Goal: Communication & Community: Answer question/provide support

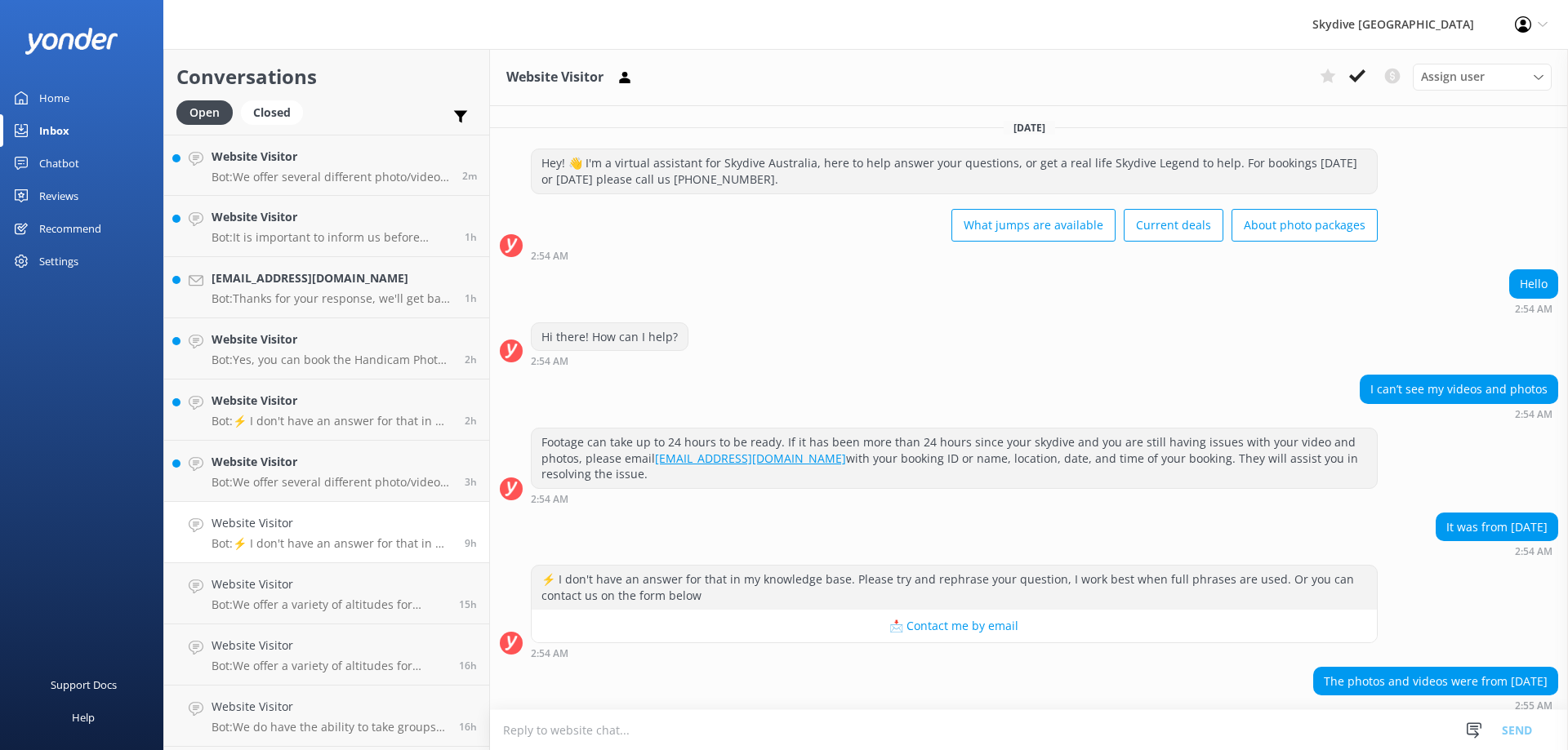
scroll to position [111, 0]
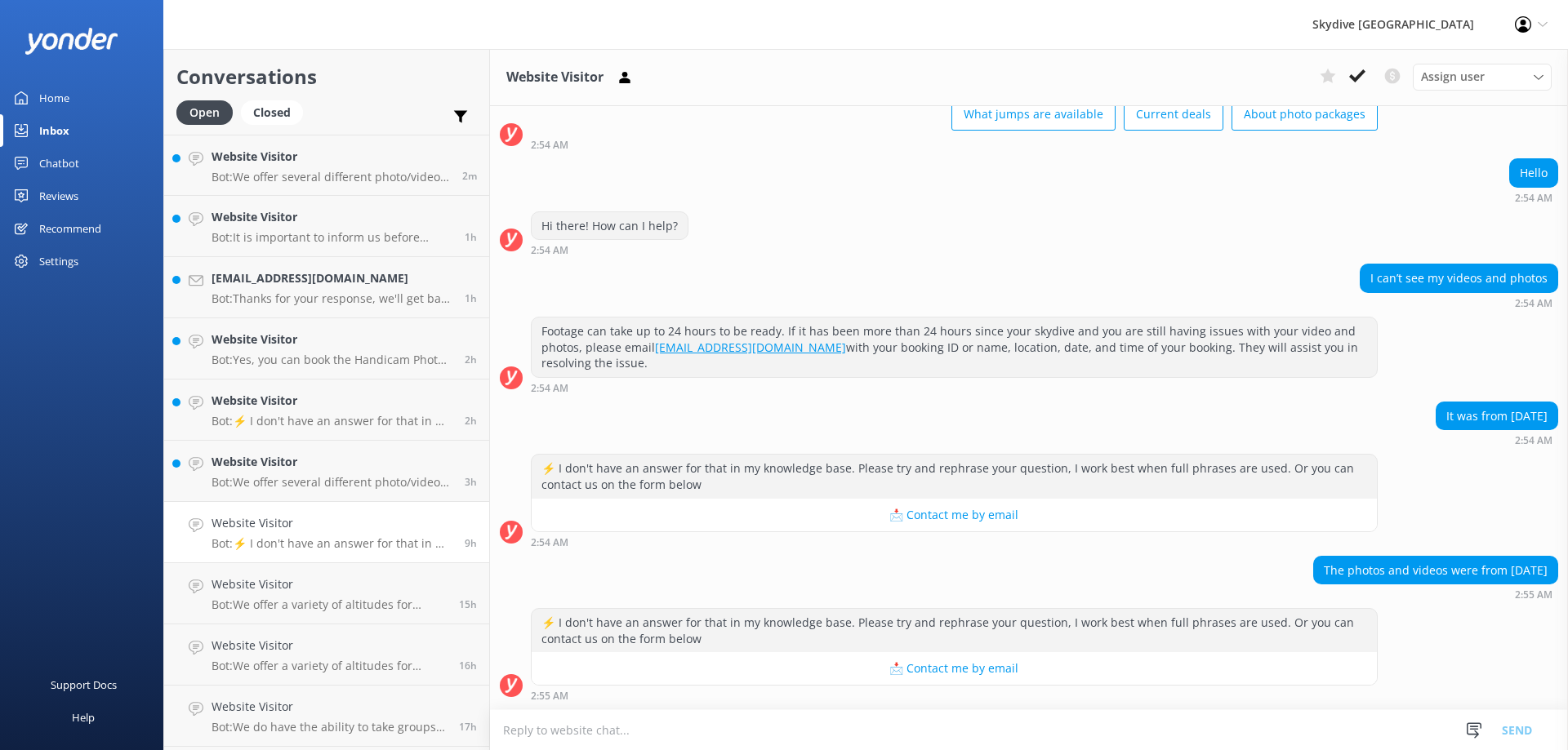
click at [611, 740] on textarea at bounding box center [1028, 730] width 1078 height 40
click at [812, 722] on textarea "Hi, any media older than 1 year is no longer accessable" at bounding box center [1028, 729] width 1078 height 41
click at [520, 729] on textarea "Hi, any media older than 1 year is no longer accessable in our server." at bounding box center [1028, 729] width 1078 height 41
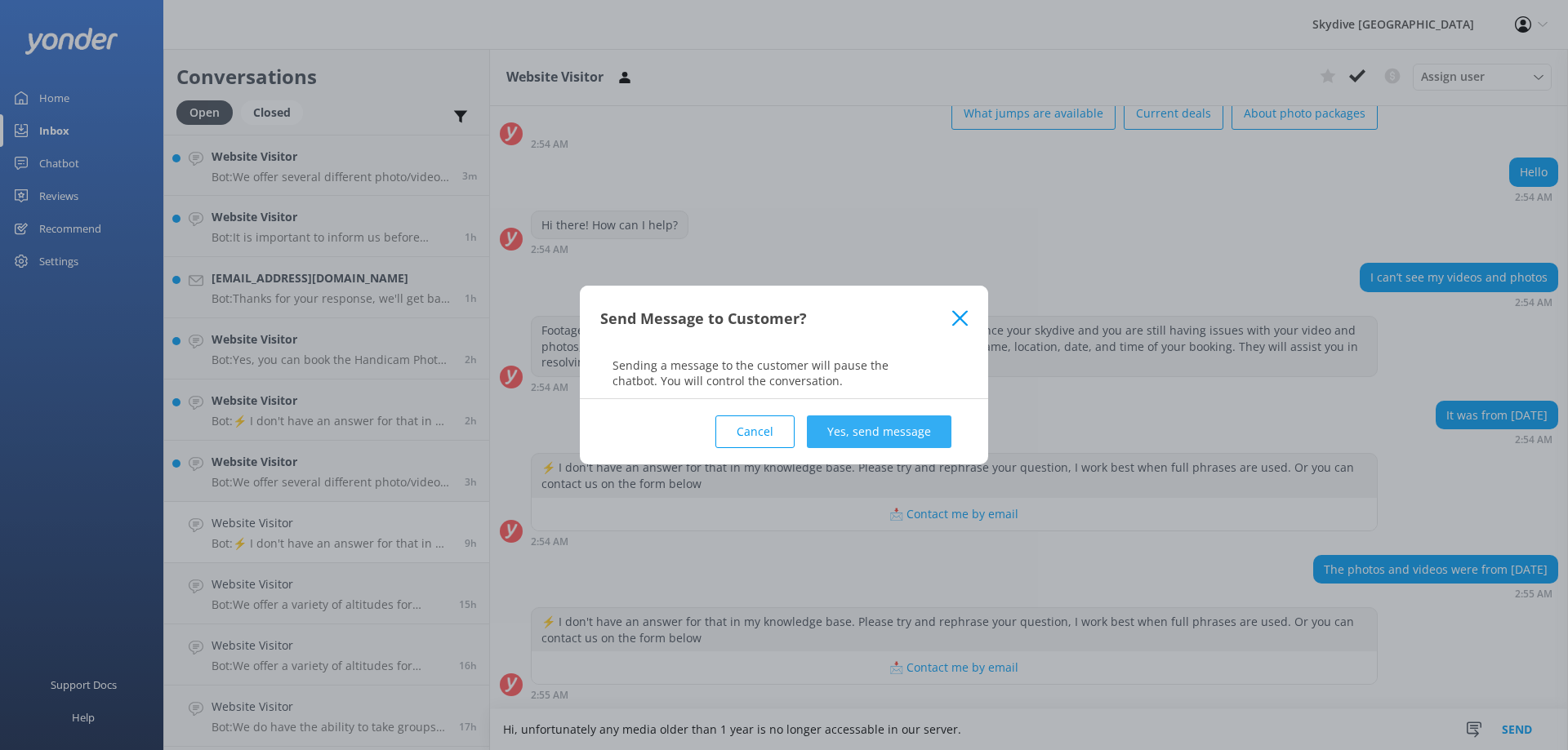
type textarea "Hi, unfortunately any media older than 1 year is no longer accessable in our se…"
click at [895, 421] on button "Yes, send message" at bounding box center [878, 432] width 144 height 33
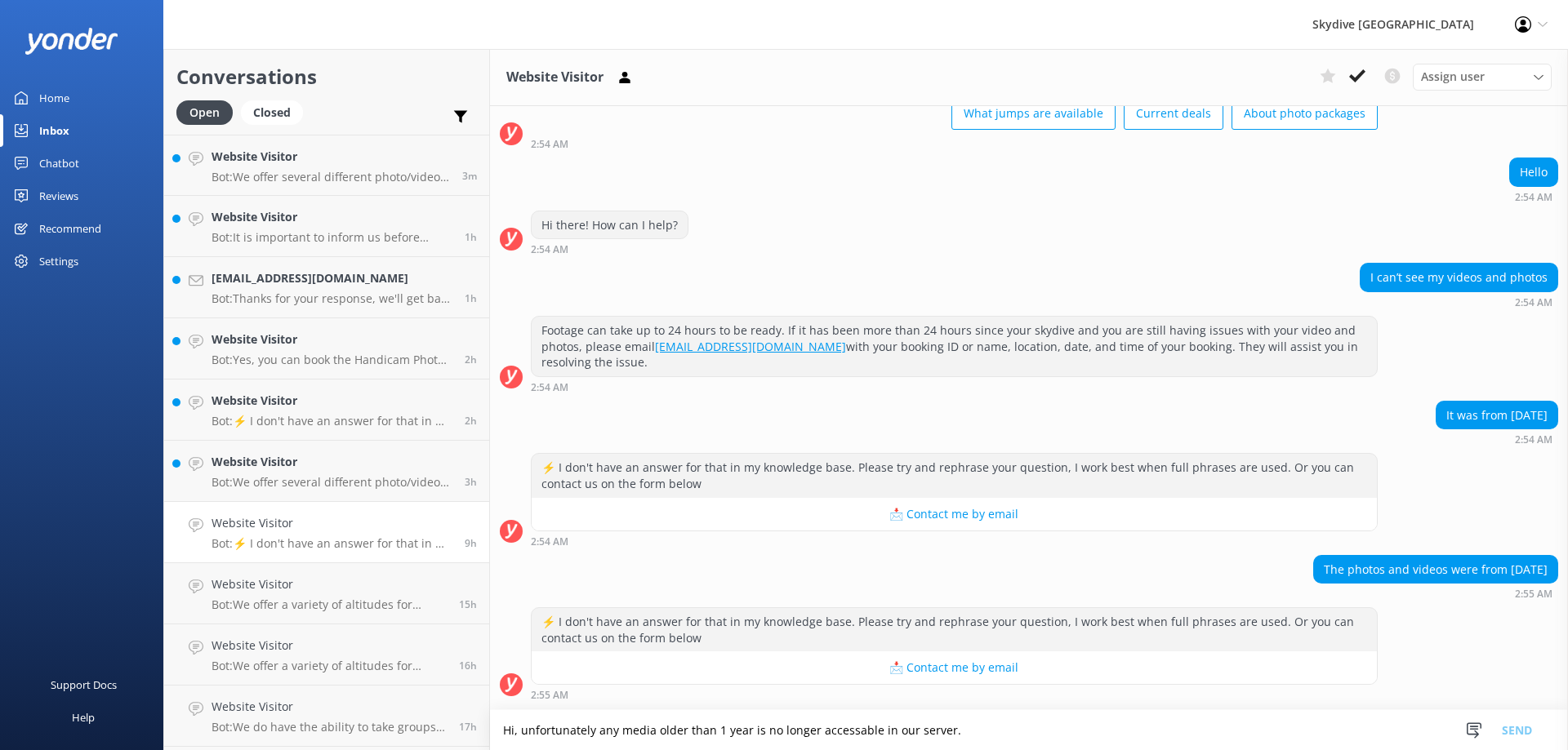
scroll to position [217, 0]
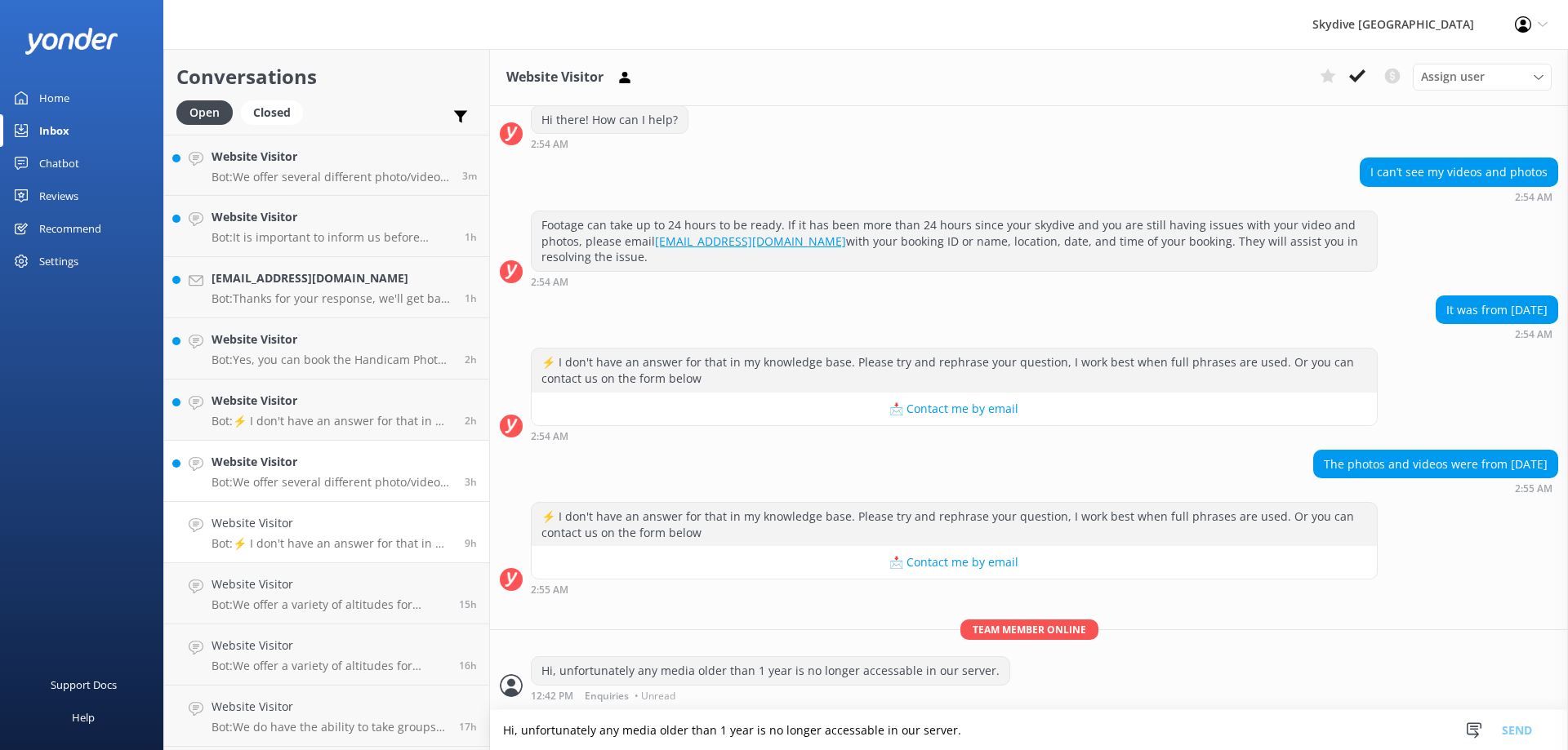
click at [327, 490] on link "Website Visitor Bot: We offer several different photo/video packages! The Dedic…" at bounding box center [326, 471] width 325 height 61
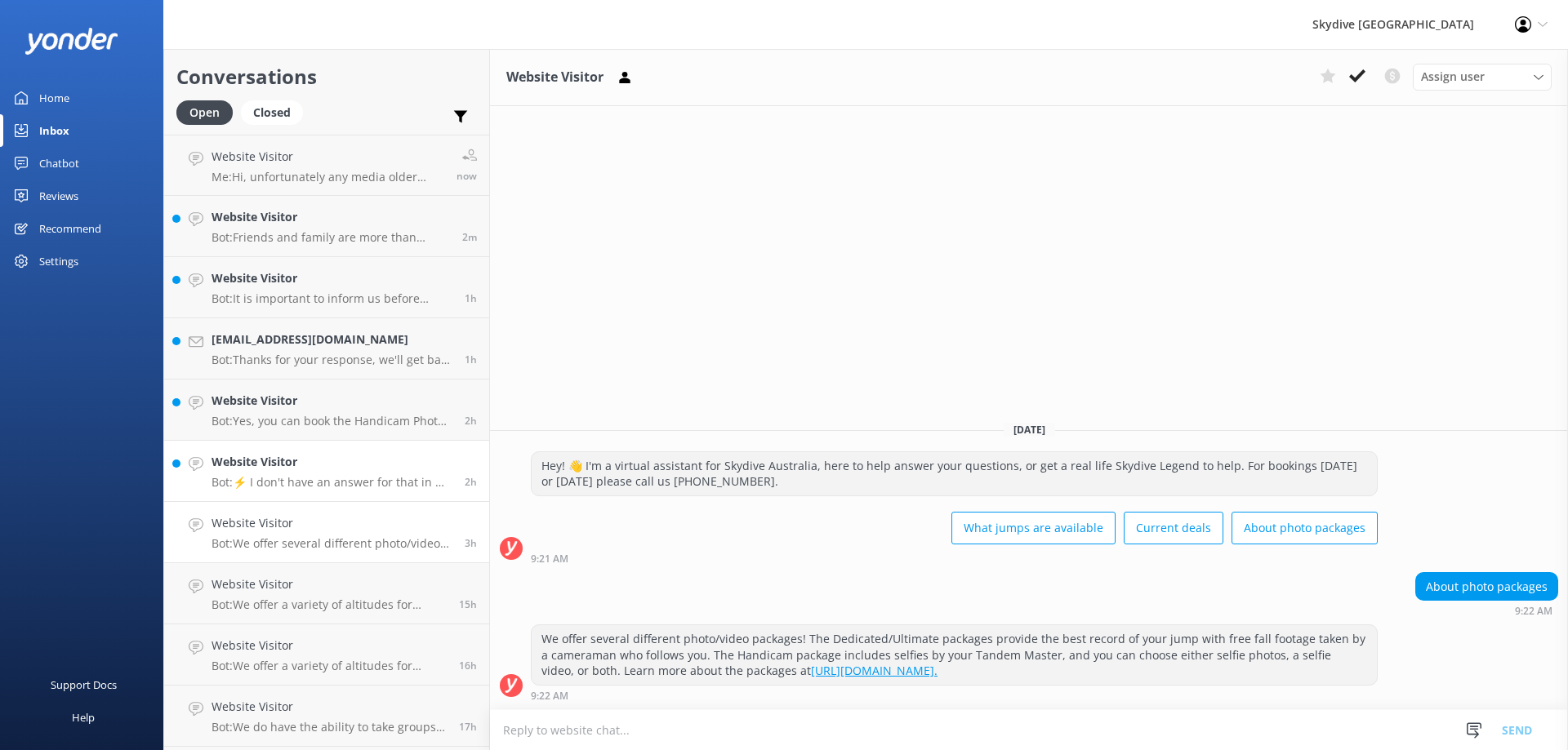
click at [332, 478] on p "Bot: ⚡ I don't have an answer for that in my knowledge base. Please try and rep…" at bounding box center [332, 482] width 241 height 15
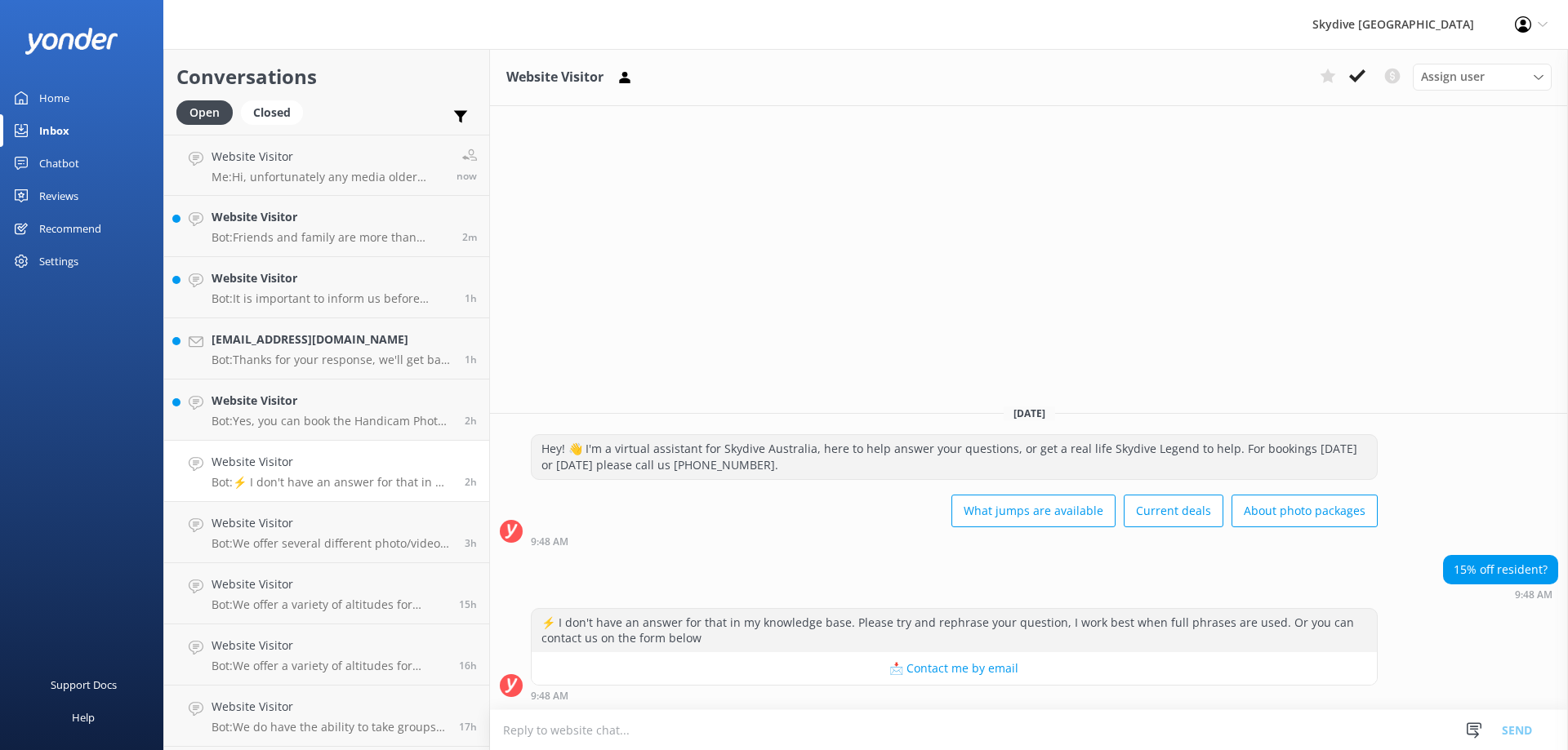
click at [788, 730] on textarea at bounding box center [1028, 730] width 1078 height 40
click at [351, 605] on p "Bot: We offer a variety of altitudes for skydiving, with all dropzones providin…" at bounding box center [329, 604] width 235 height 15
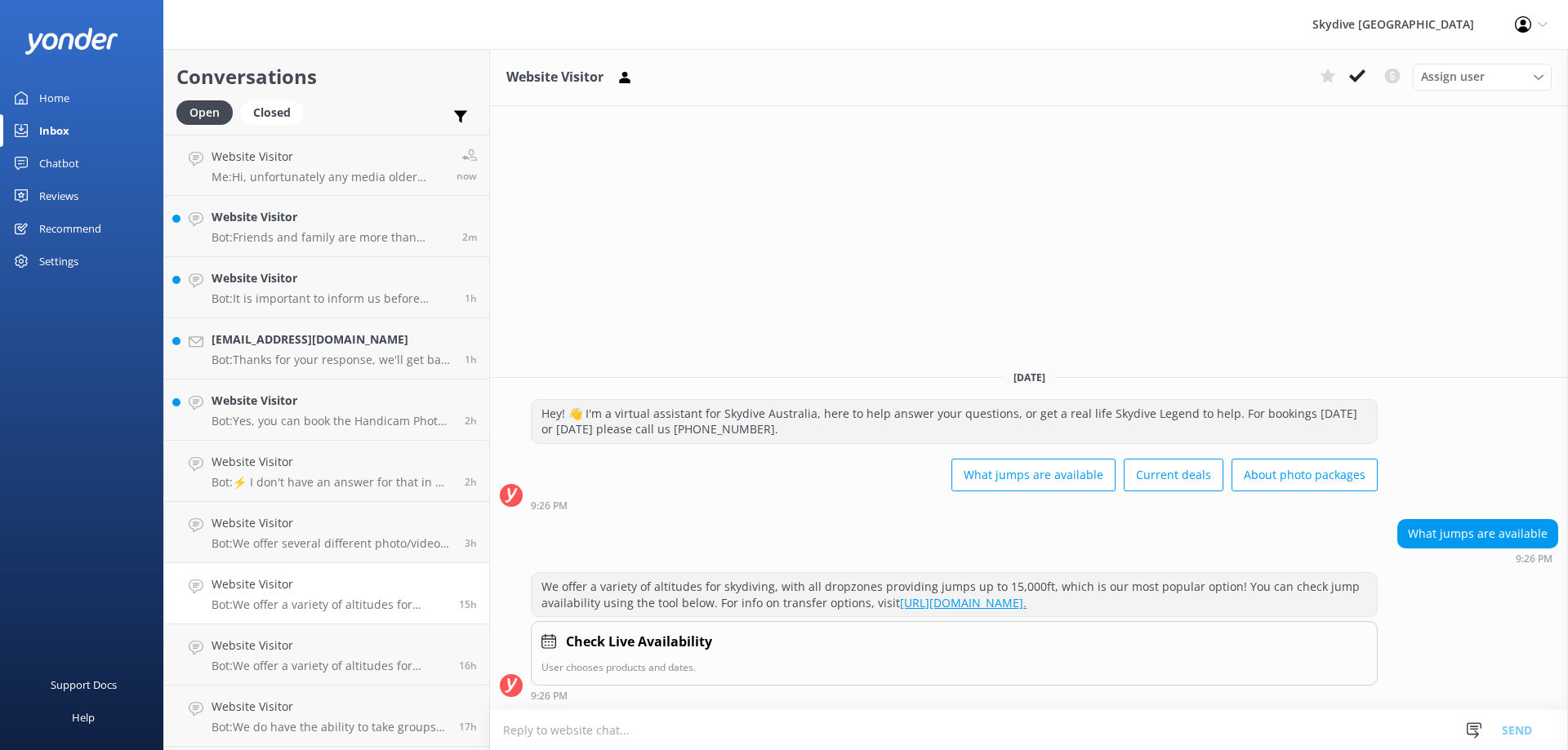
click at [308, 610] on p "Bot: We offer a variety of altitudes for skydiving, with all dropzones providin…" at bounding box center [329, 604] width 235 height 15
click at [375, 657] on div "Website Visitor Bot: We offer a variety of altitudes for skydiving, with all dr…" at bounding box center [329, 655] width 235 height 36
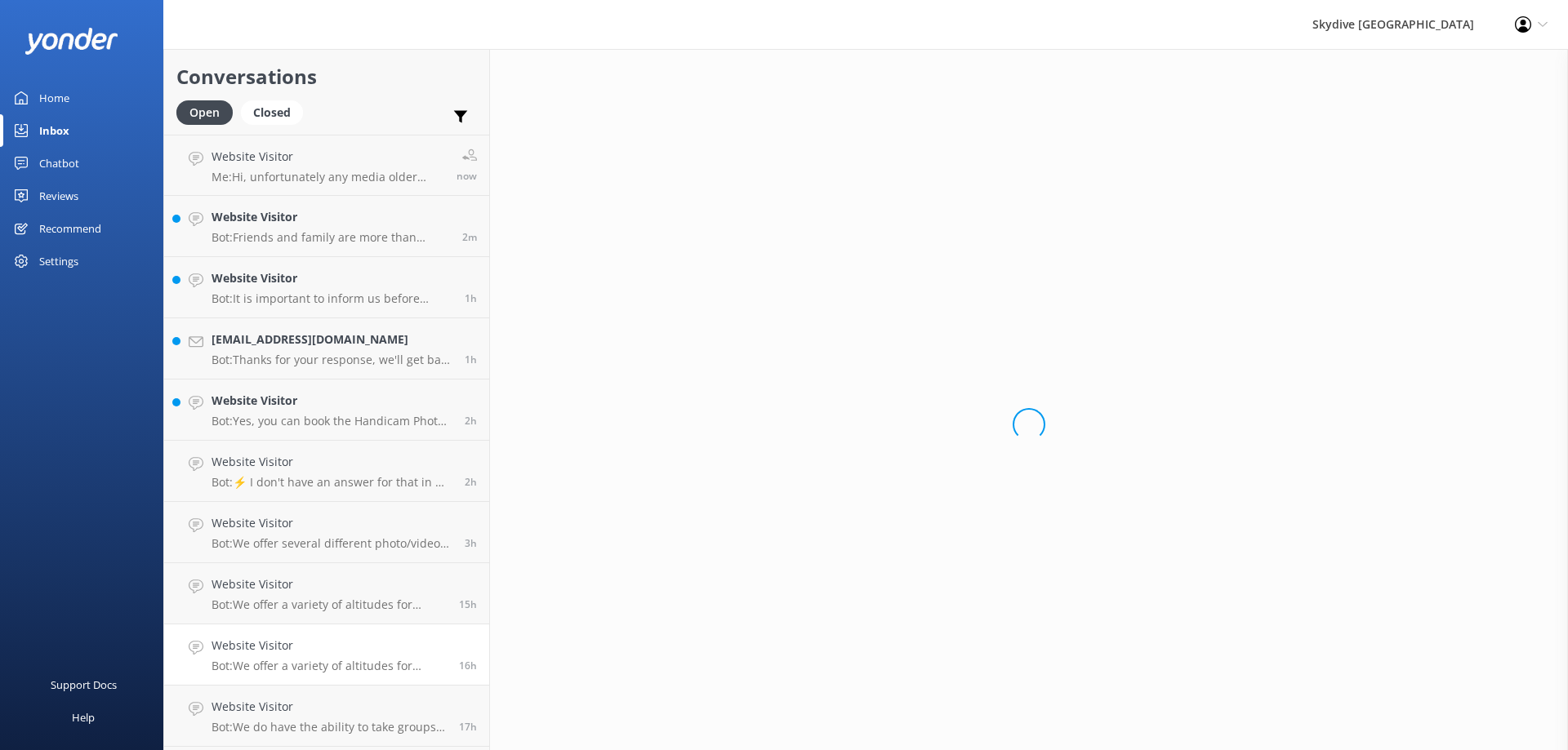
scroll to position [163, 0]
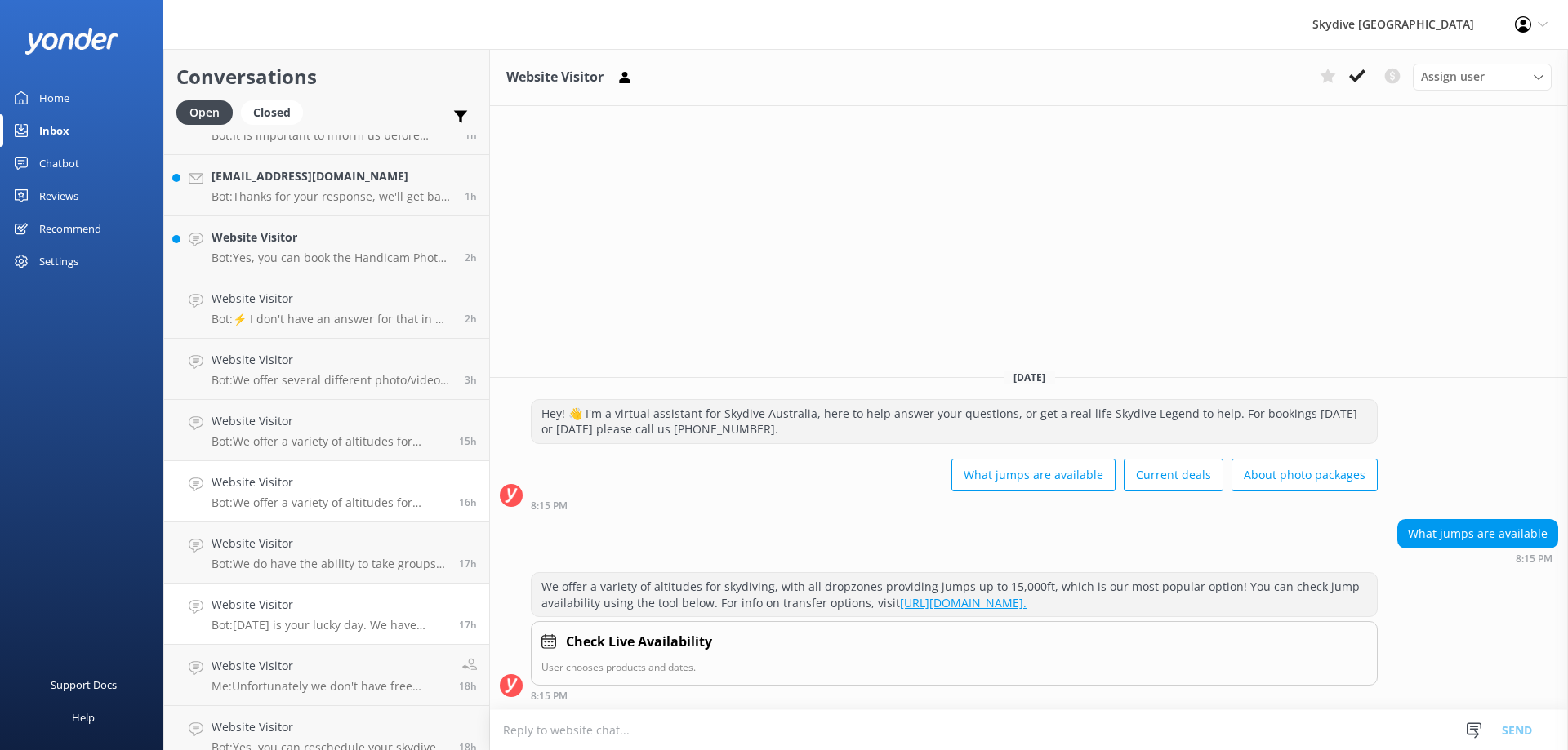
click at [346, 625] on p "Bot: [DATE] is your lucky day. We have exclusive offers when you book direct! V…" at bounding box center [329, 625] width 235 height 15
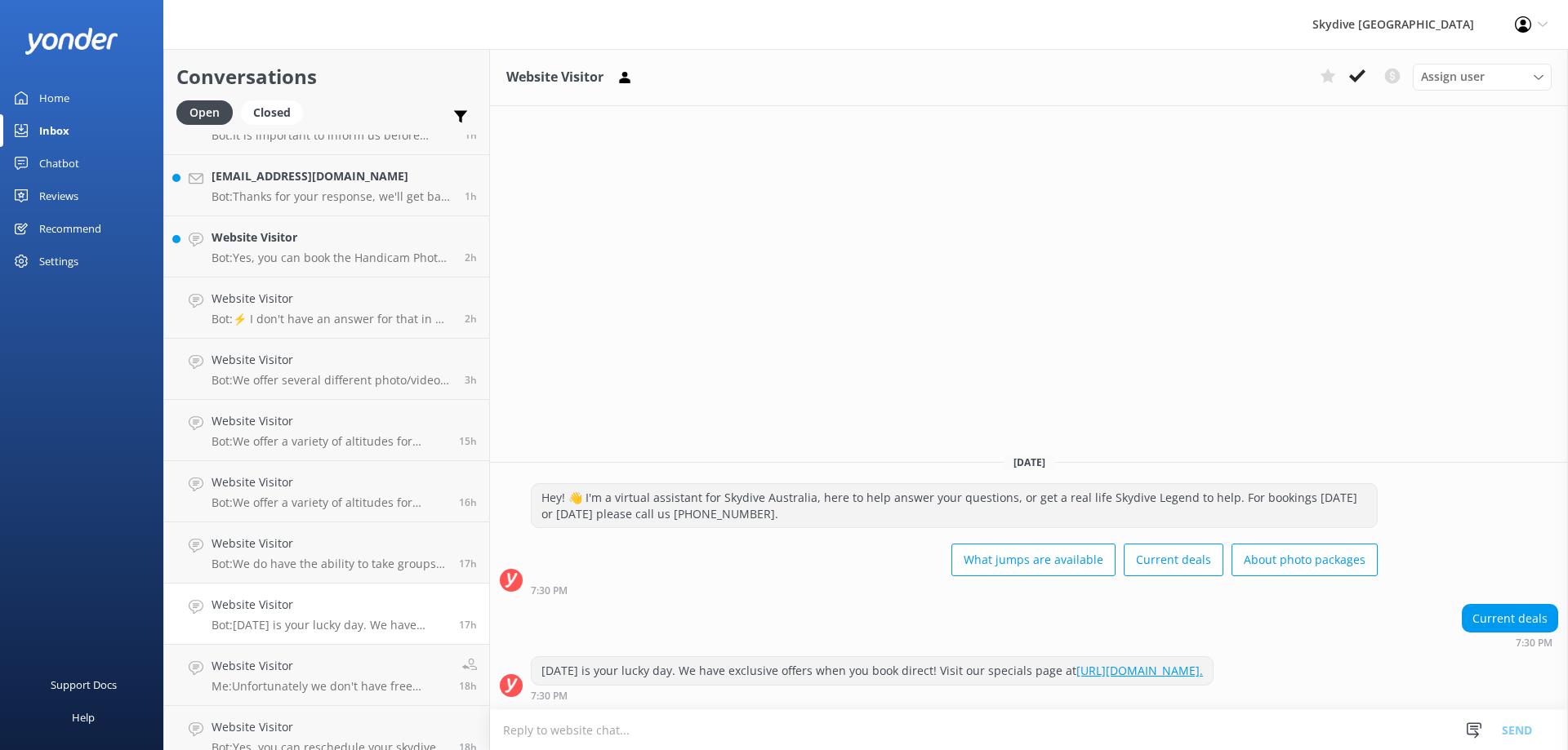
drag, startPoint x: 677, startPoint y: 671, endPoint x: 1350, endPoint y: 671, distance: 673.0
click at [1350, 671] on div "[DATE] is your lucky day. We have exclusive offers when you book direct! Visit …" at bounding box center [1028, 678] width 1078 height 45
copy div "We have exclusive offers when you book direct! Visit our specials page at [URL]…"
click at [337, 324] on p "Bot: ⚡ I don't have an answer for that in my knowledge base. Please try and rep…" at bounding box center [332, 318] width 241 height 15
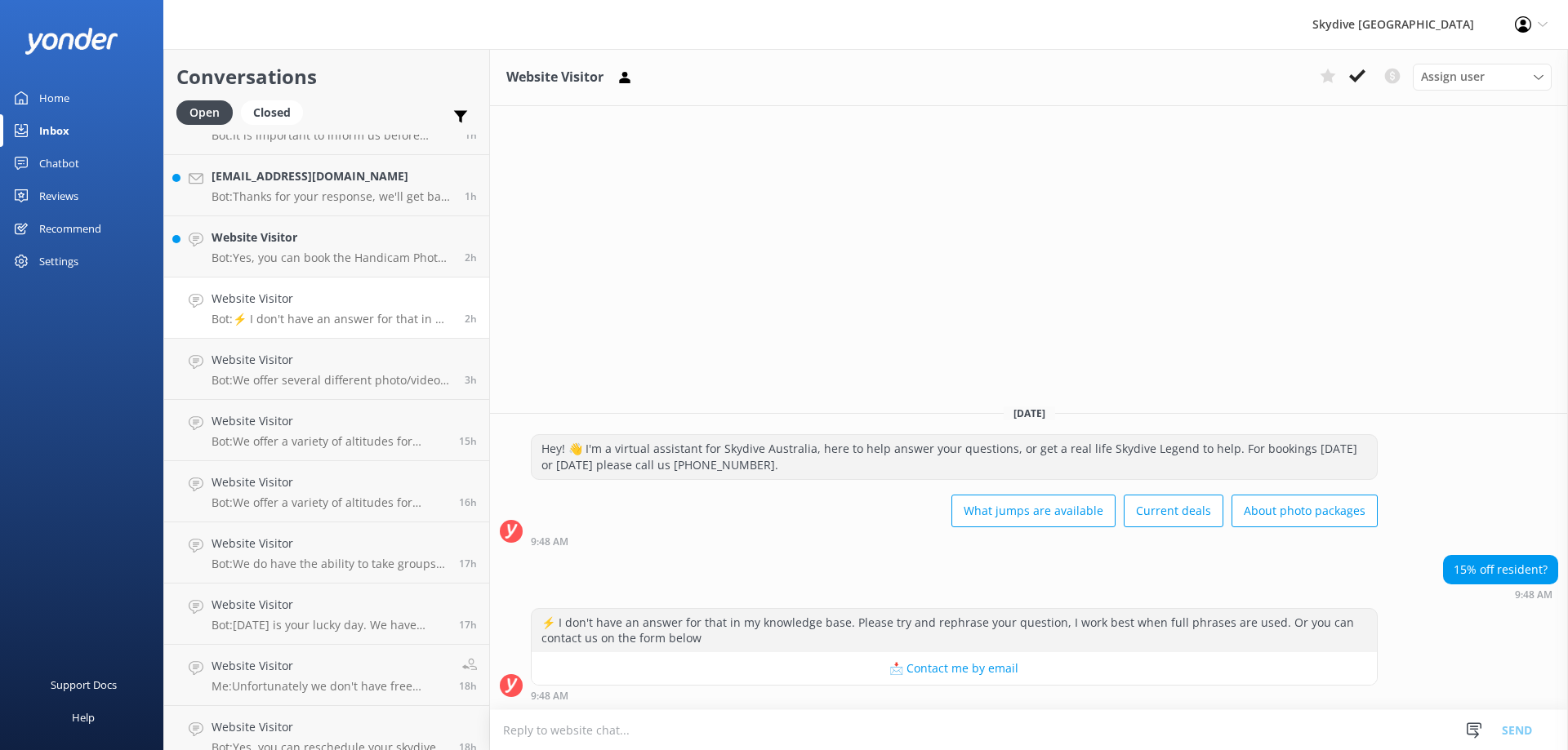
click at [871, 722] on textarea at bounding box center [1028, 730] width 1078 height 40
paste textarea "We have exclusive offers when you book direct! Visit our specials page at [URL]…"
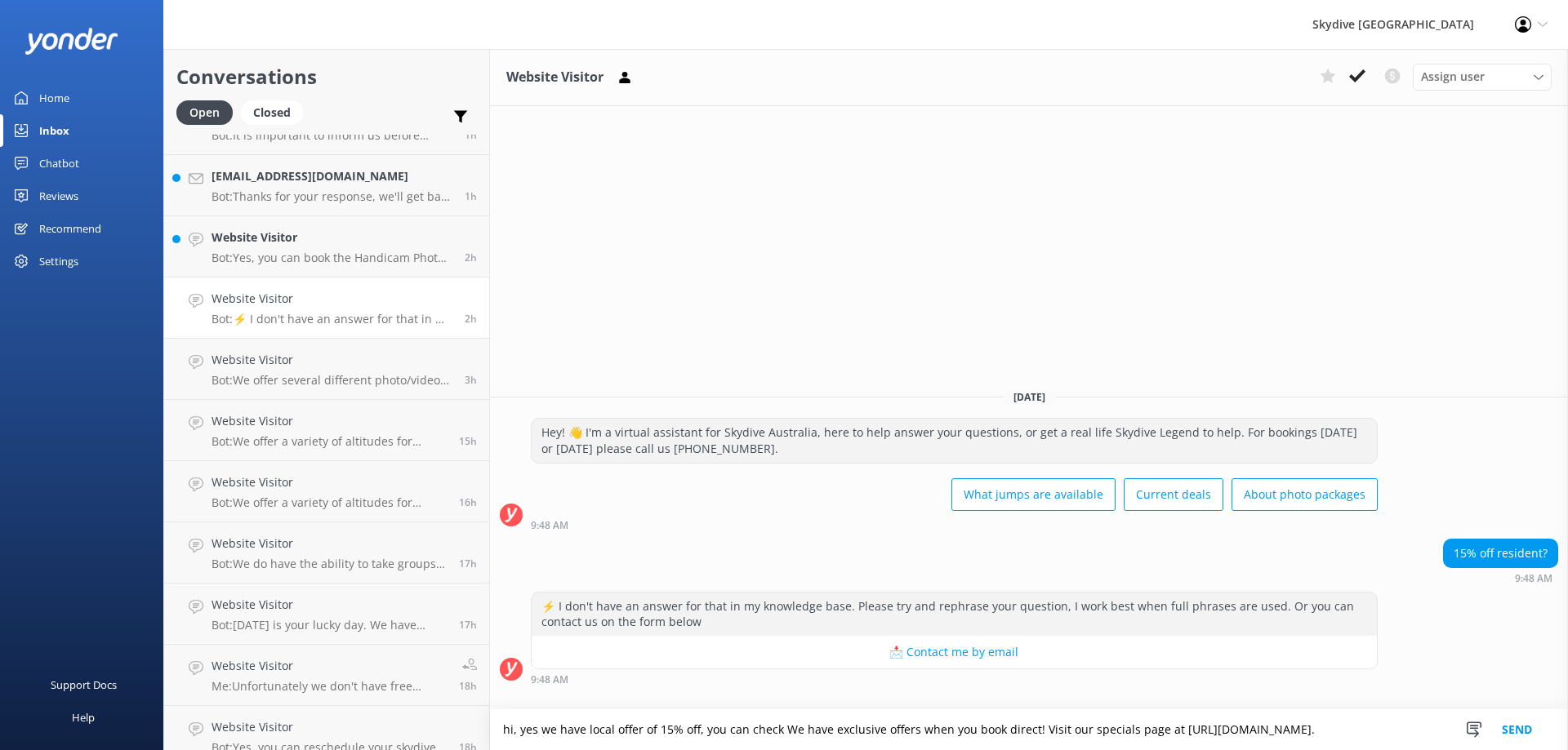
drag, startPoint x: 786, startPoint y: 715, endPoint x: 1046, endPoint y: 718, distance: 260.0
click at [1046, 718] on textarea "hi, yes we have local offer of 15% off, you can check We have exclusive offers …" at bounding box center [1028, 729] width 1078 height 41
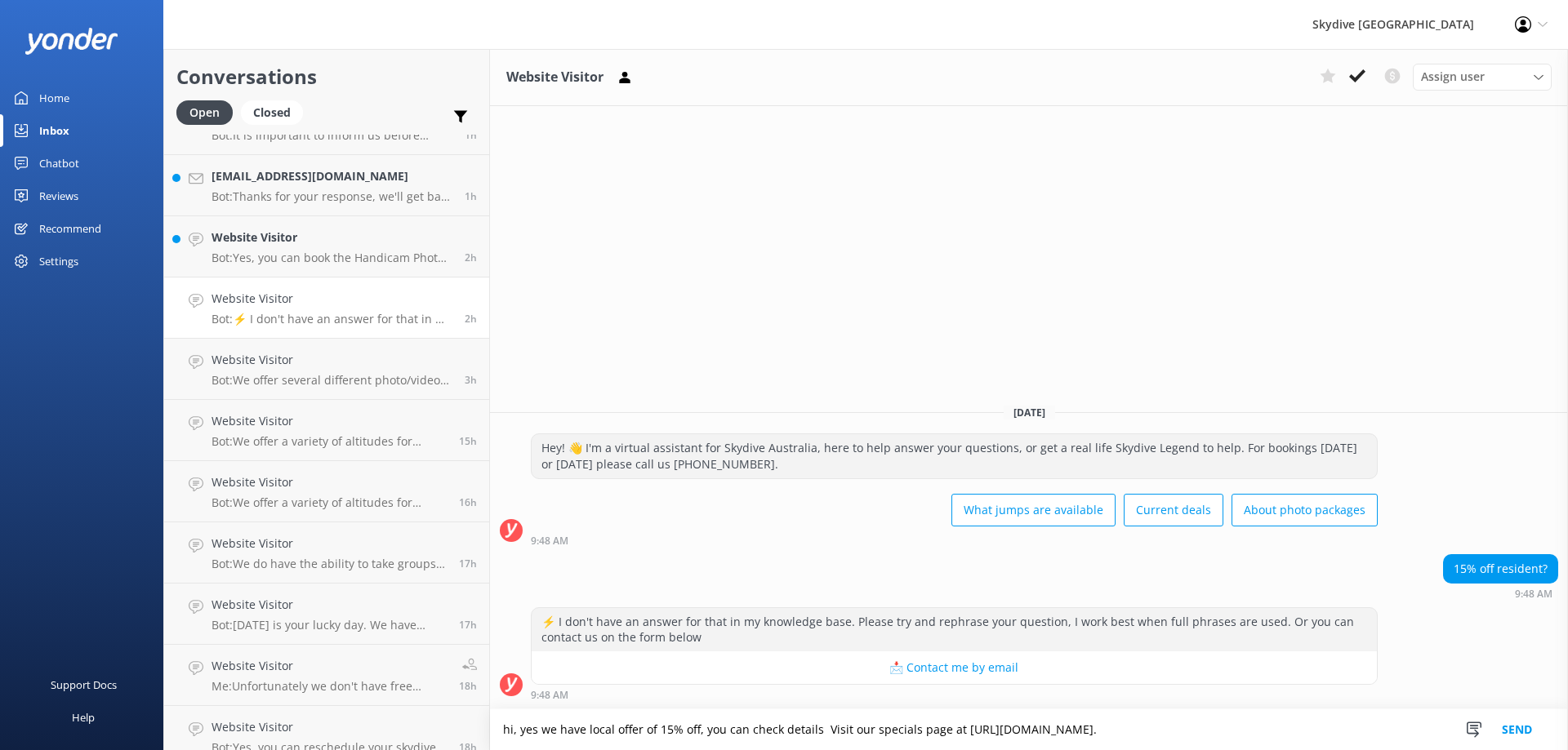
drag, startPoint x: 831, startPoint y: 731, endPoint x: 972, endPoint y: 729, distance: 141.0
click at [972, 729] on textarea "hi, yes we have local offer of 15% off, you can check details Visit our special…" at bounding box center [1028, 729] width 1078 height 41
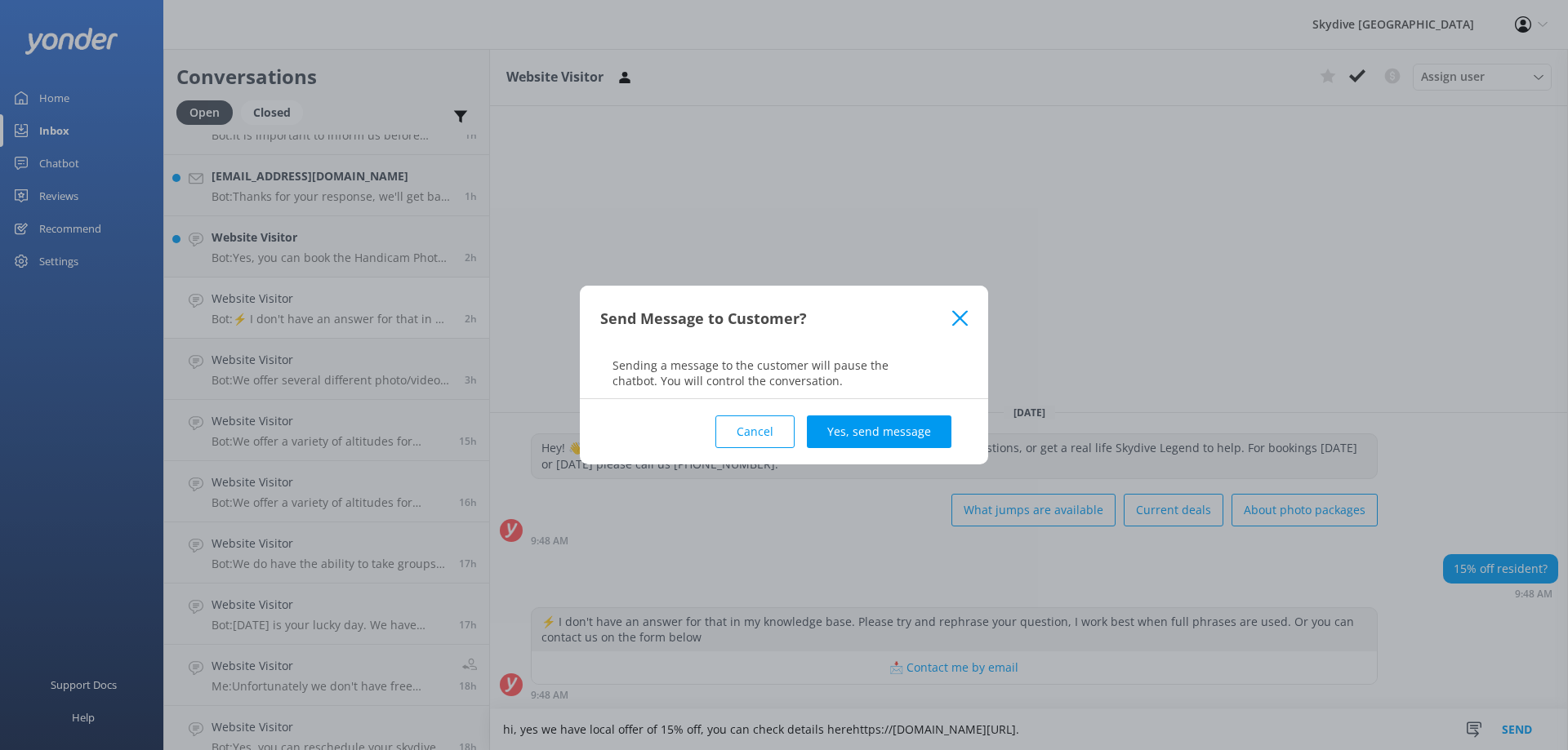
click at [745, 438] on button "Cancel" at bounding box center [756, 432] width 79 height 33
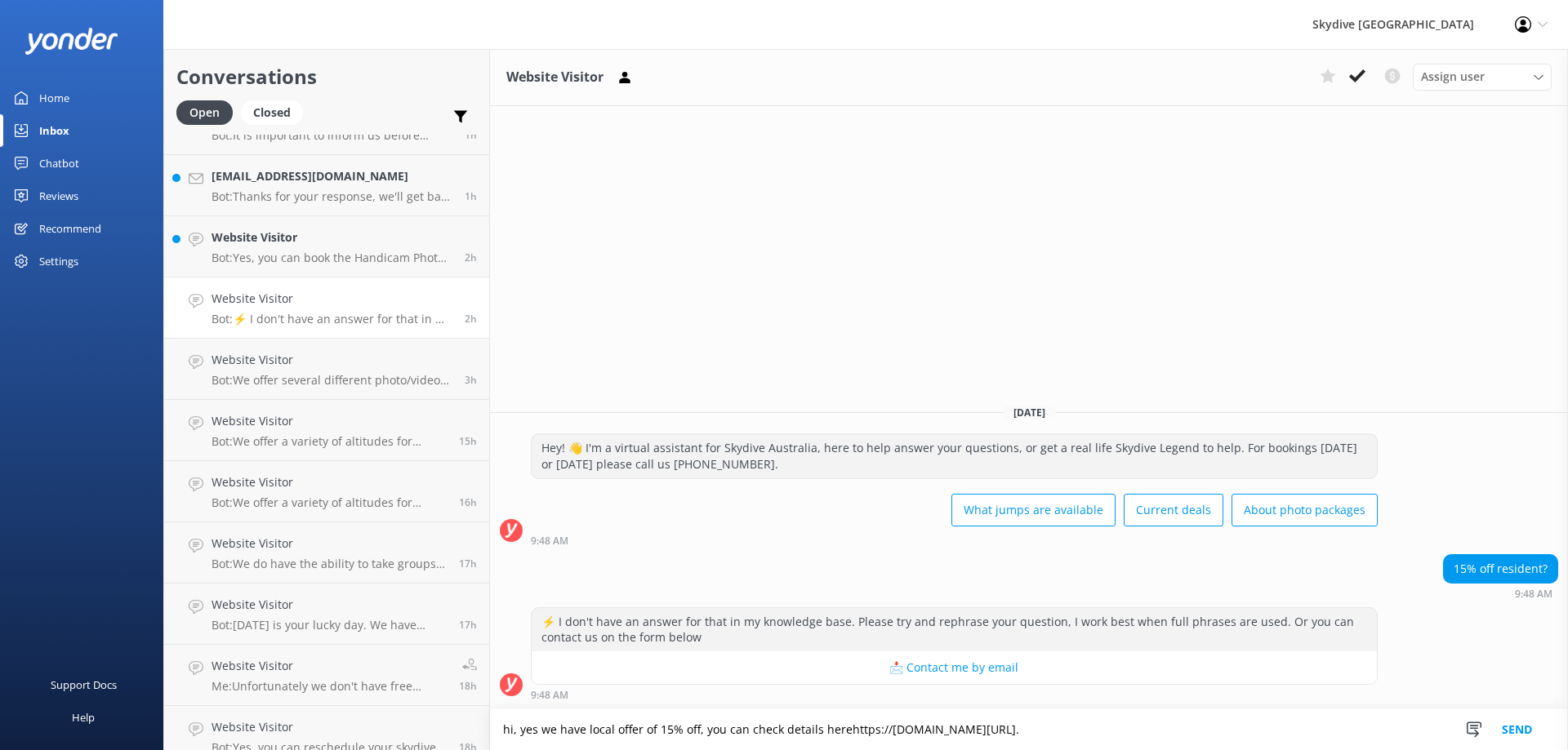
click at [852, 732] on textarea "hi, yes we have local offer of 15% off, you can check details herehttps://[DOMA…" at bounding box center [1028, 729] width 1078 height 41
click at [1169, 731] on textarea "hi, yes we have local offer of 15% off, you can check details here [URL][DOMAIN…" at bounding box center [1028, 729] width 1078 height 41
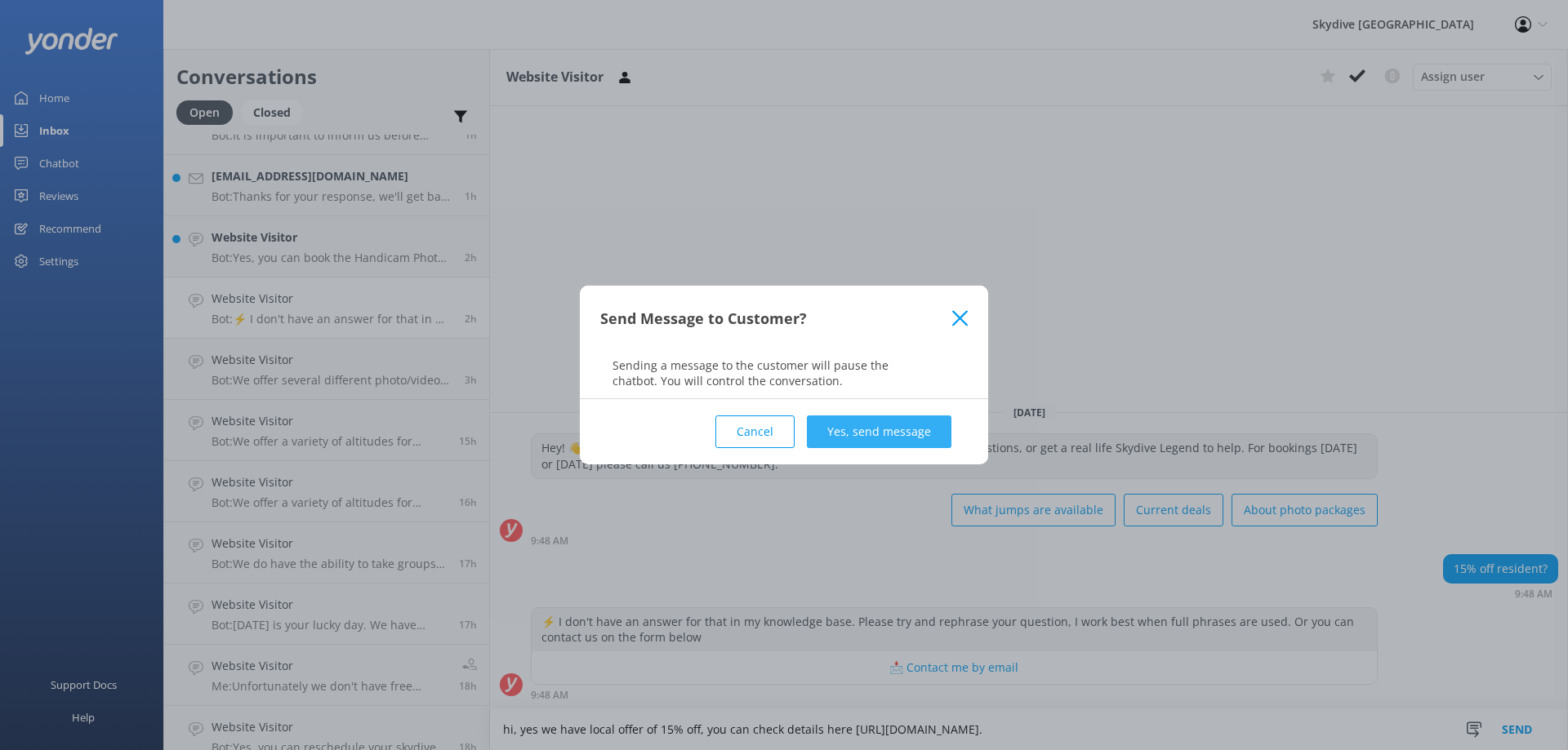
type textarea "hi, yes we have local offer of 15% off, you can check details here [URL][DOMAIN…"
click at [880, 431] on button "Yes, send message" at bounding box center [878, 432] width 144 height 33
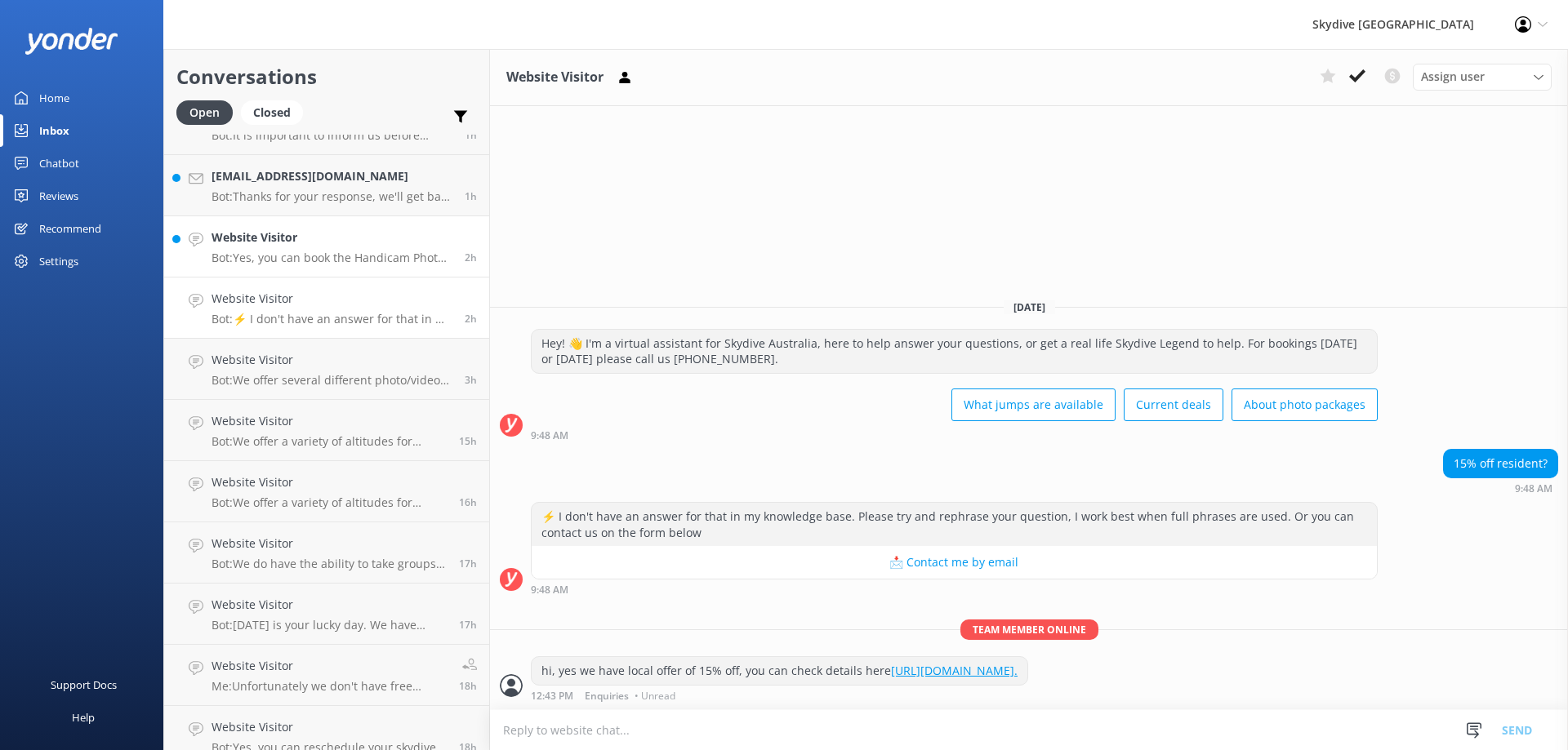
click at [321, 246] on h4 "Website Visitor" at bounding box center [332, 237] width 241 height 18
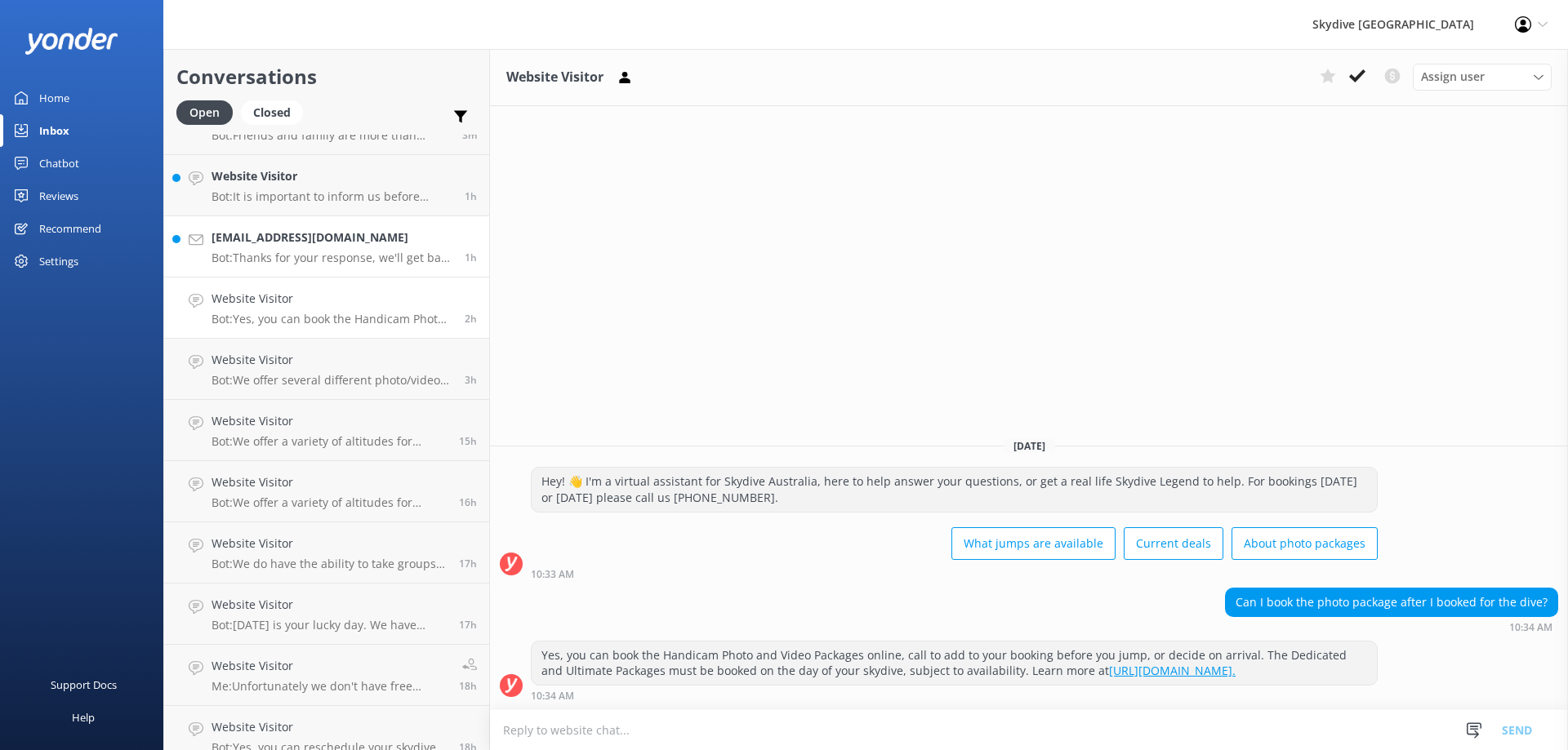
click at [330, 247] on h4 "[EMAIL_ADDRESS][DOMAIN_NAME]" at bounding box center [332, 237] width 241 height 18
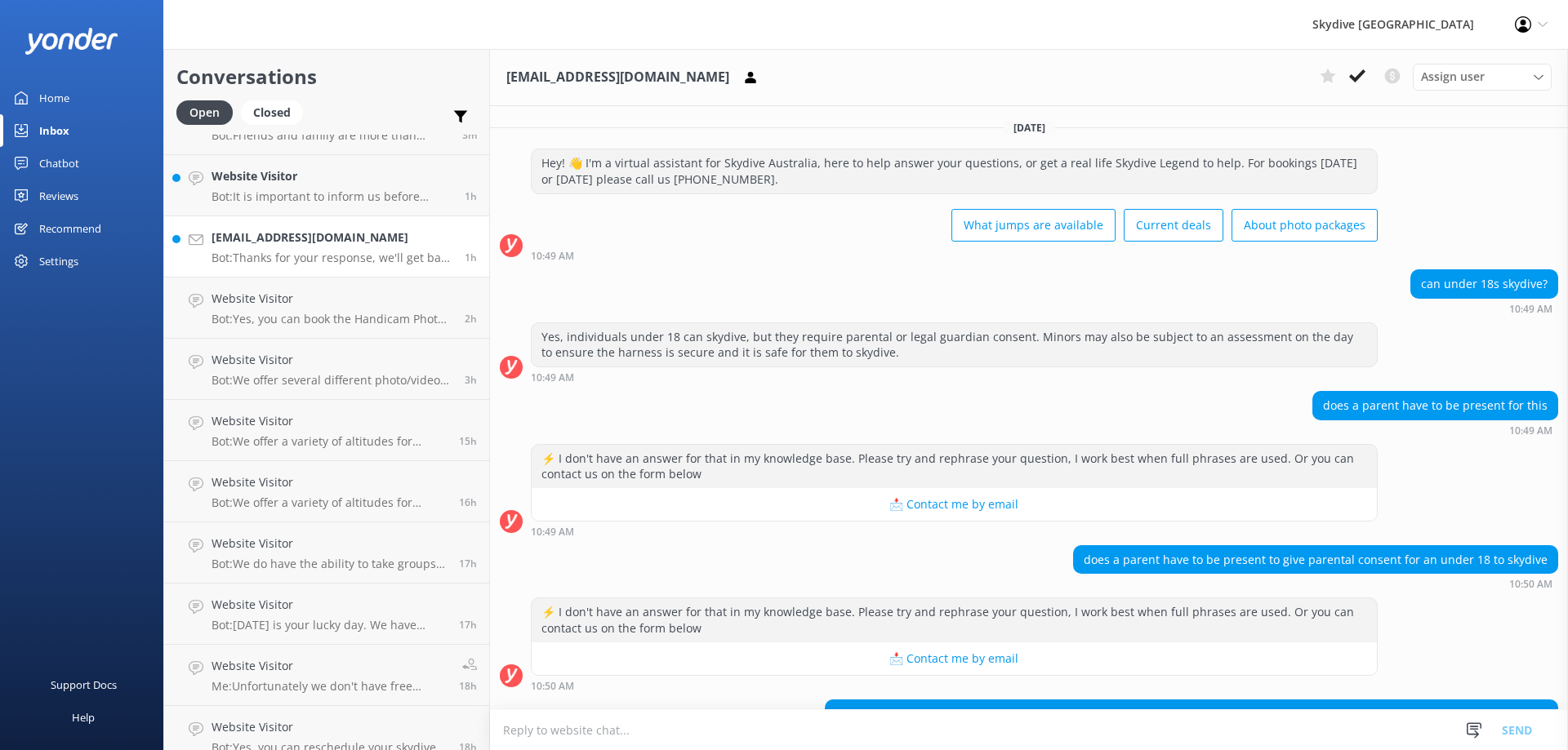
scroll to position [175, 0]
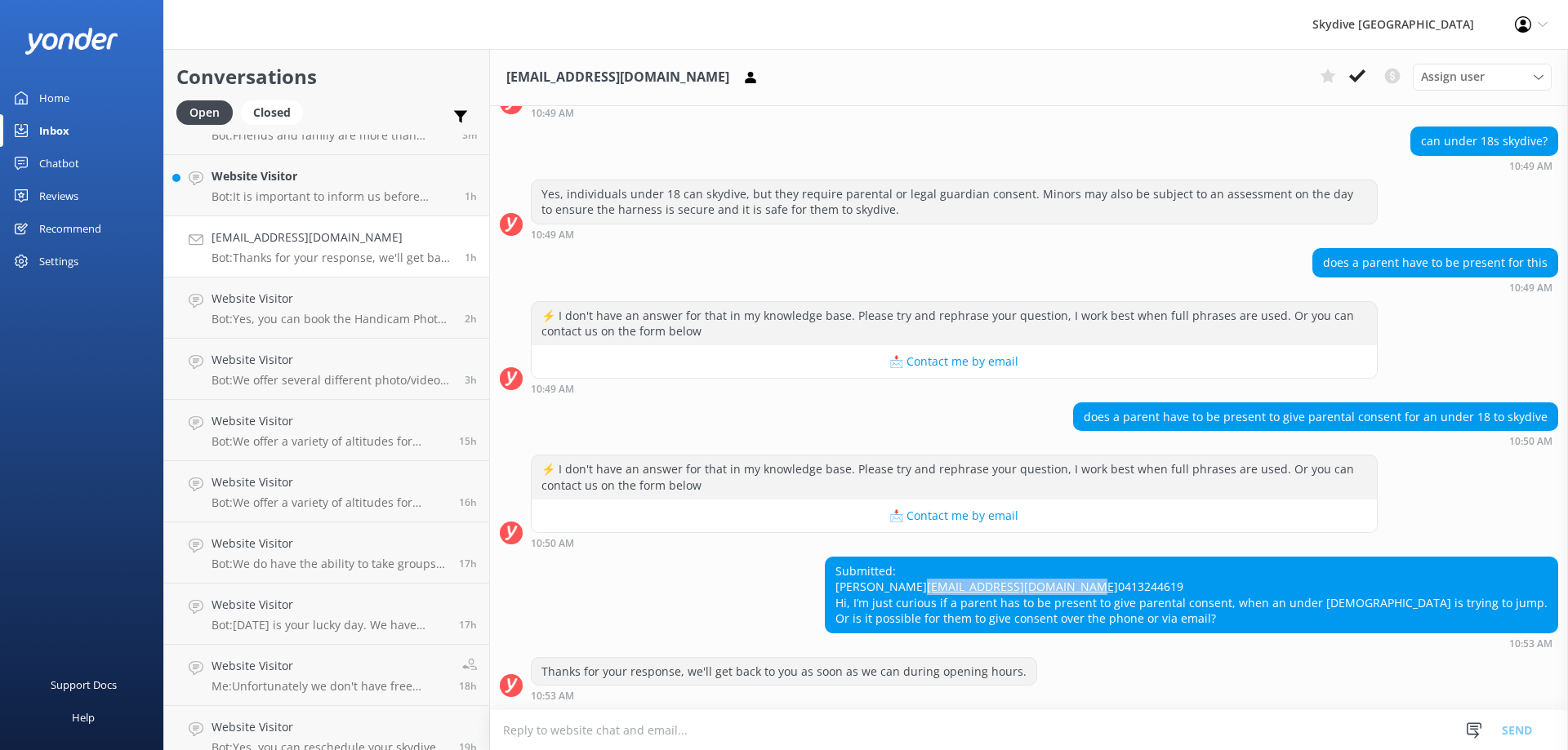
drag, startPoint x: 1057, startPoint y: 569, endPoint x: 888, endPoint y: 570, distance: 169.0
click at [888, 570] on div "Submitted: [PERSON_NAME] [EMAIL_ADDRESS][DOMAIN_NAME] 0413244619 Hi, I’m just c…" at bounding box center [1191, 595] width 731 height 75
copy link "[EMAIL_ADDRESS][DOMAIN_NAME]"
click at [962, 621] on div "Submitted: [PERSON_NAME] [EMAIL_ADDRESS][DOMAIN_NAME] 0413244619 Hi, I’m just c…" at bounding box center [1191, 595] width 731 height 75
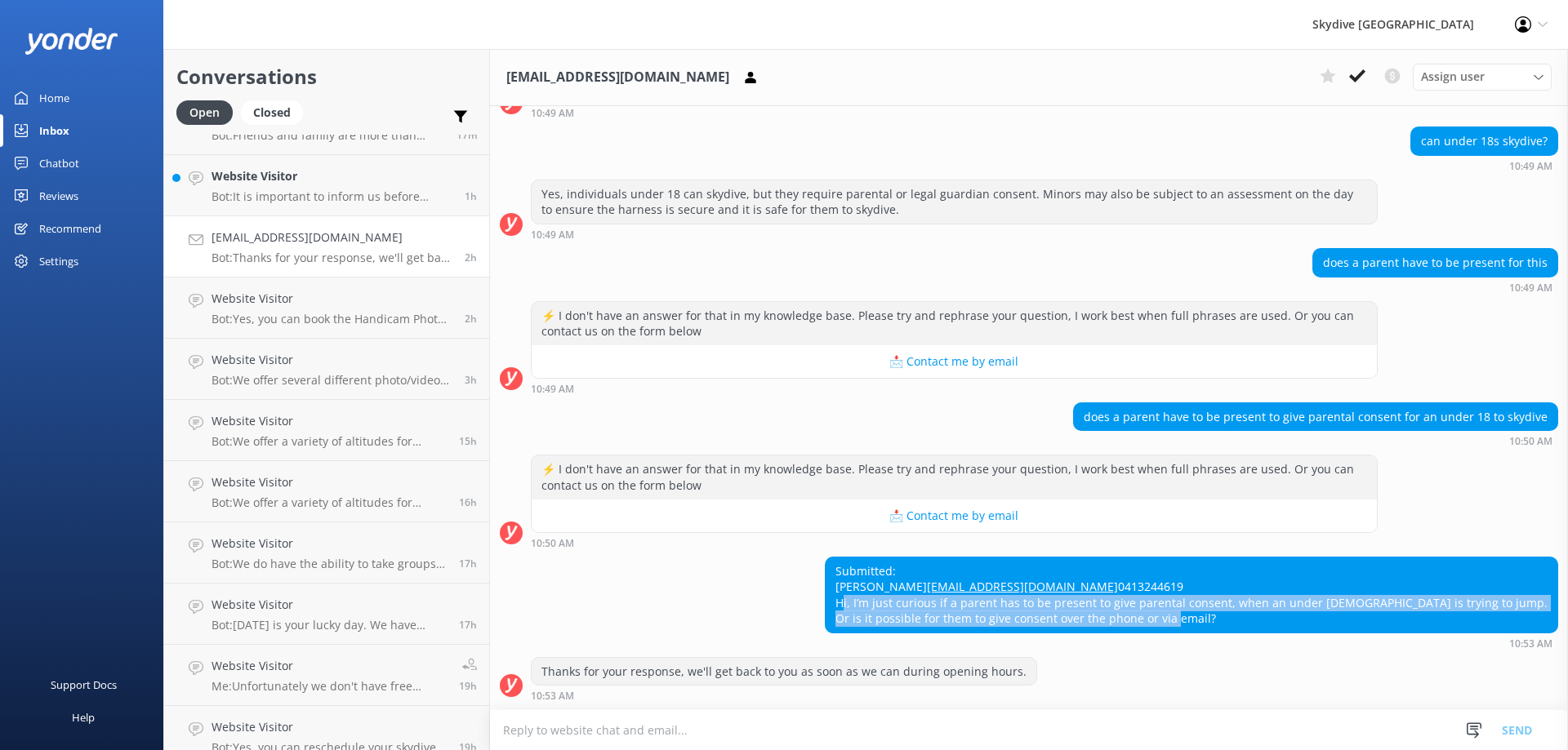
drag, startPoint x: 1240, startPoint y: 621, endPoint x: 885, endPoint y: 605, distance: 355.4
click at [885, 605] on div "Submitted: [PERSON_NAME] [EMAIL_ADDRESS][DOMAIN_NAME] 0413244619 Hi, I’m just c…" at bounding box center [1191, 595] width 731 height 75
copy div "Hi, I’m just curious if a parent has to be present to give parental consent, wh…"
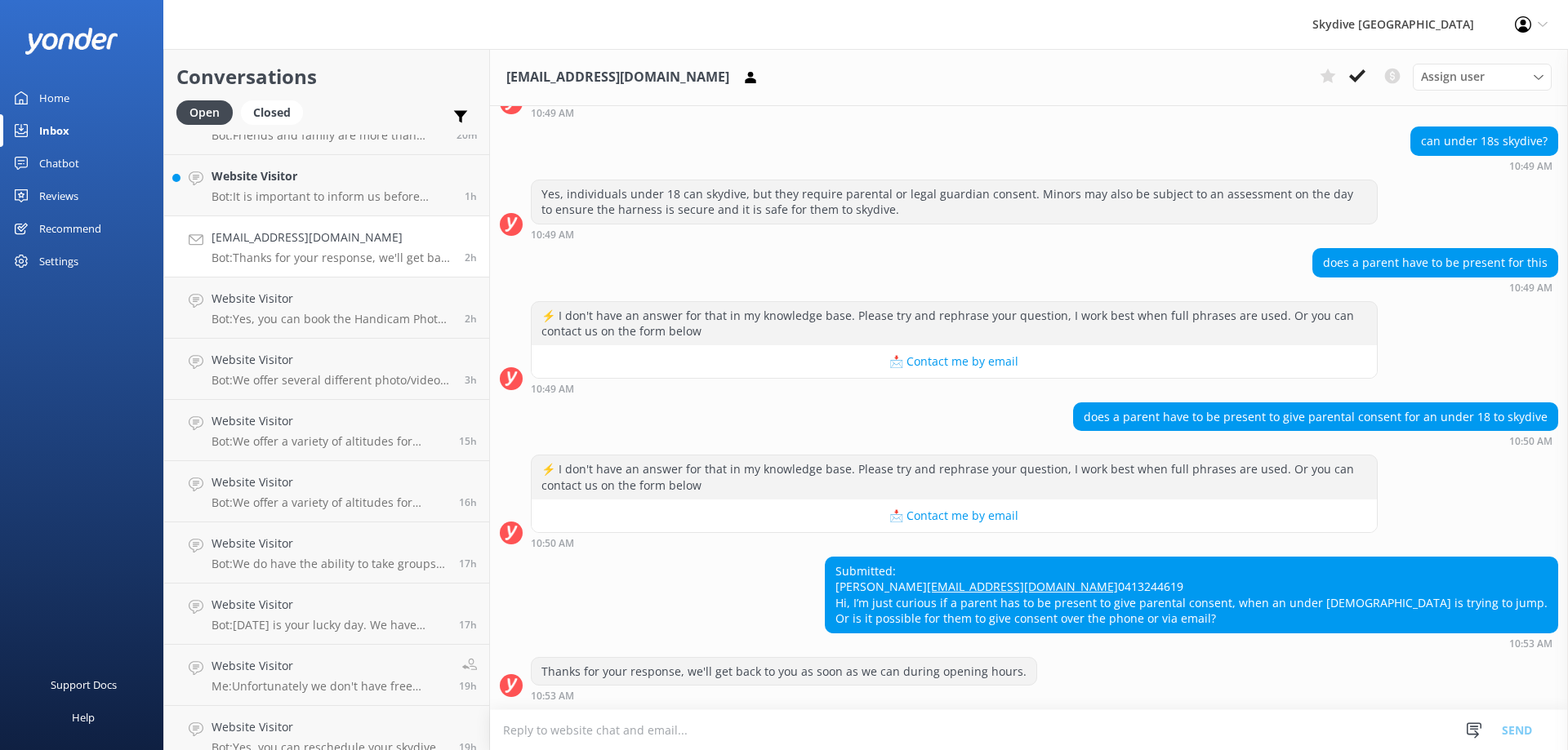
click at [822, 735] on textarea at bounding box center [1028, 730] width 1078 height 40
paste textarea "Yes, if they're not able to come, you can print the waiver form out, fill up, s…"
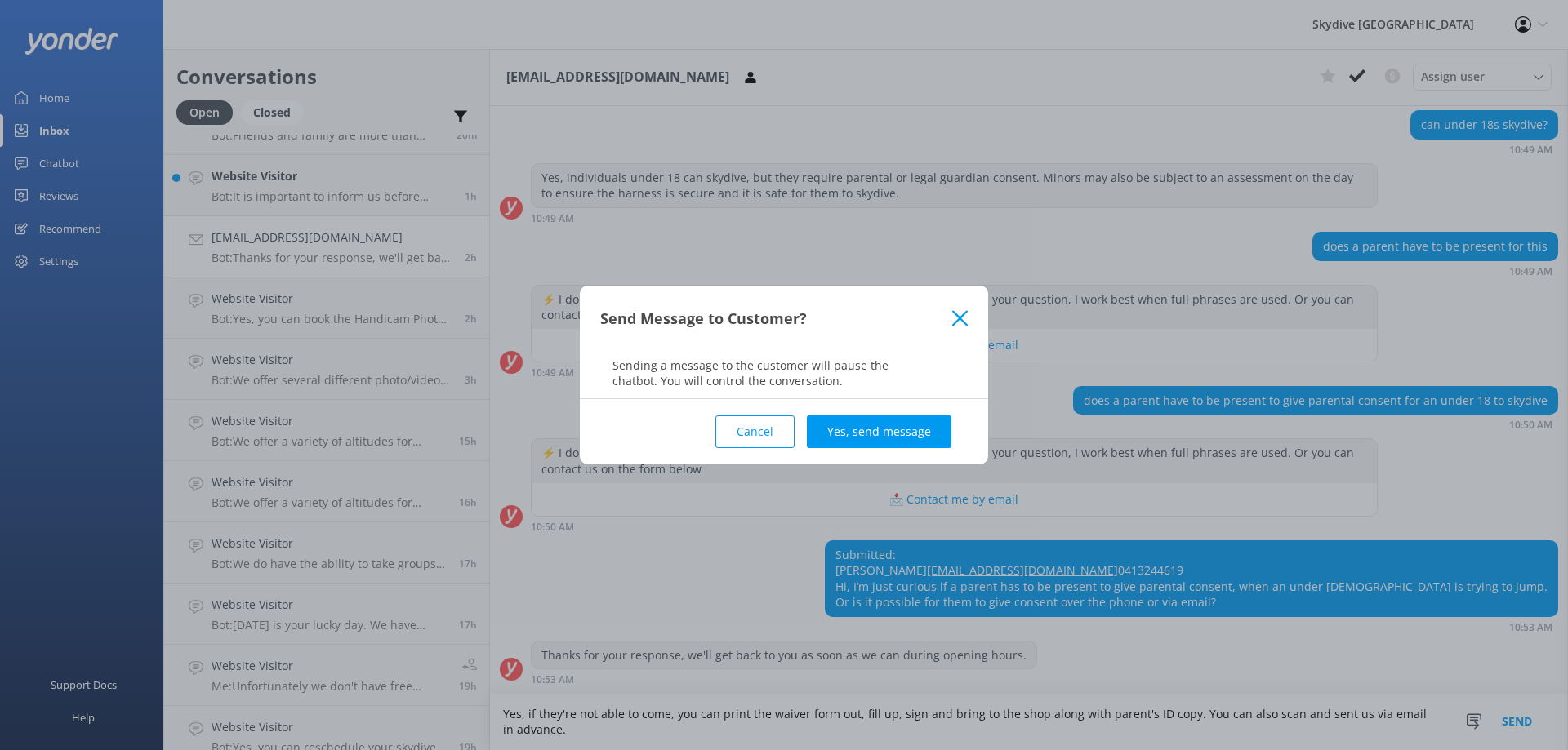
scroll to position [192, 0]
type textarea "Yes, if they're not able to come, you can print the waiver form out, fill up, s…"
click at [836, 419] on button "Yes, send message" at bounding box center [878, 432] width 144 height 33
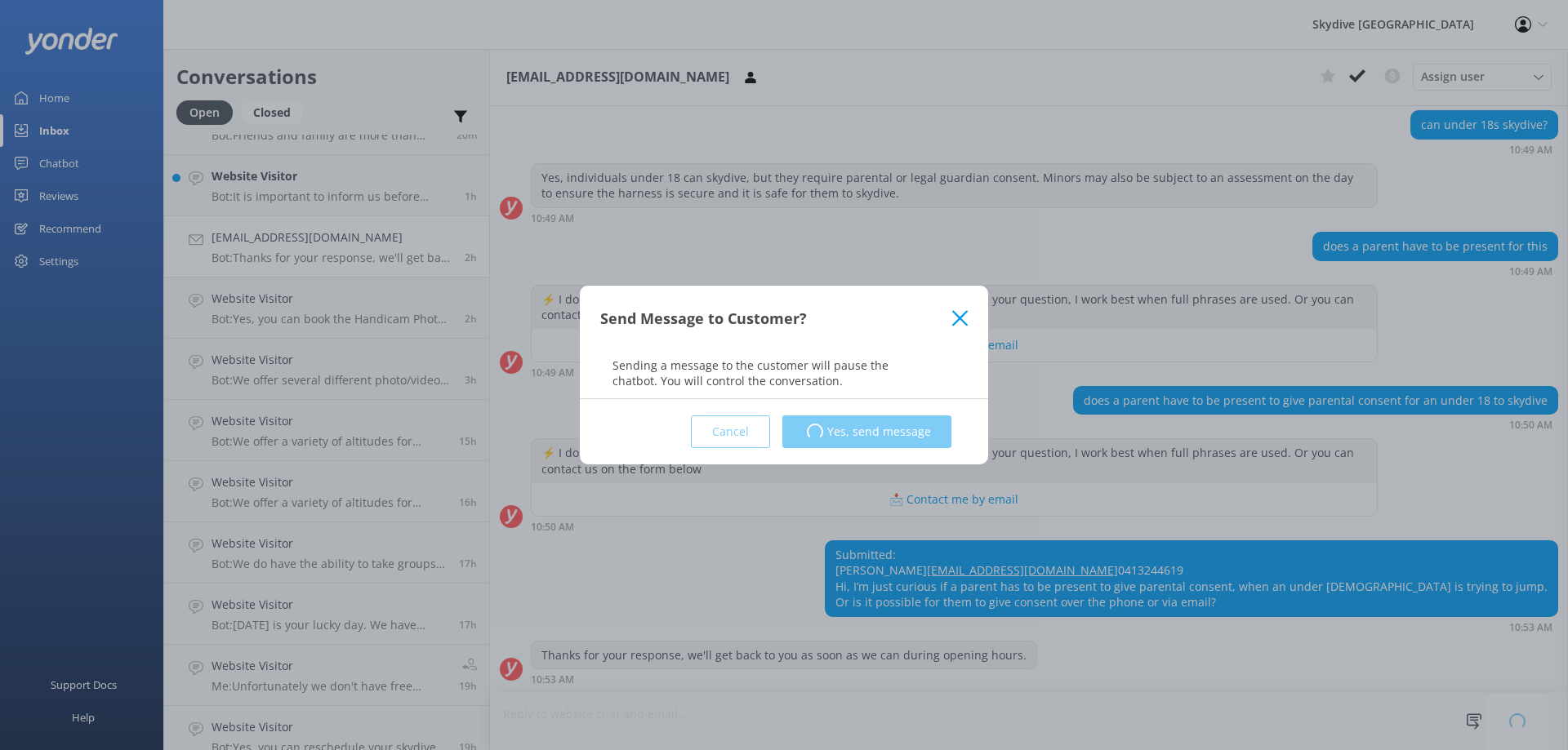
scroll to position [297, 0]
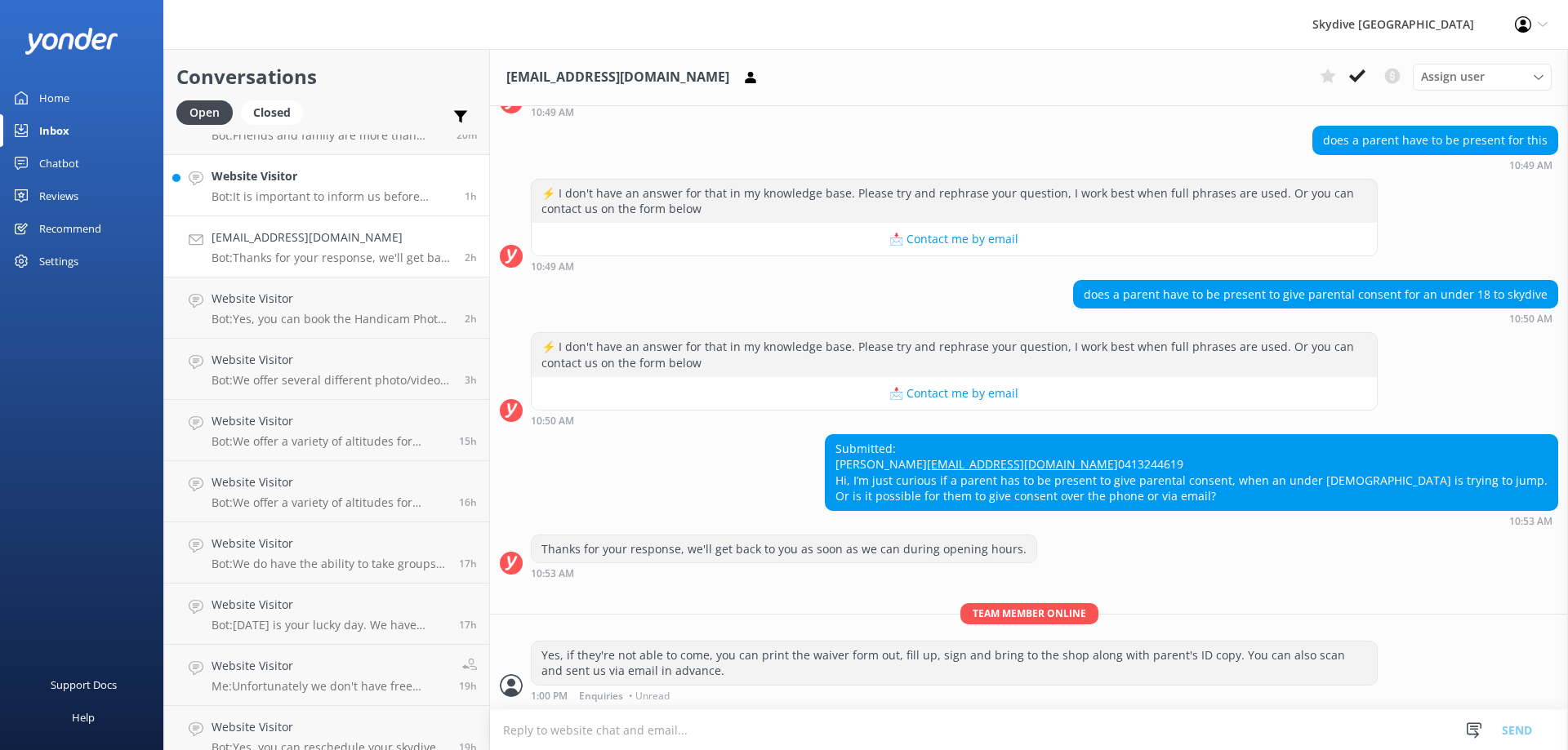
click at [330, 187] on div "Website Visitor Bot: It is important to inform us before booking if you have an…" at bounding box center [332, 186] width 241 height 36
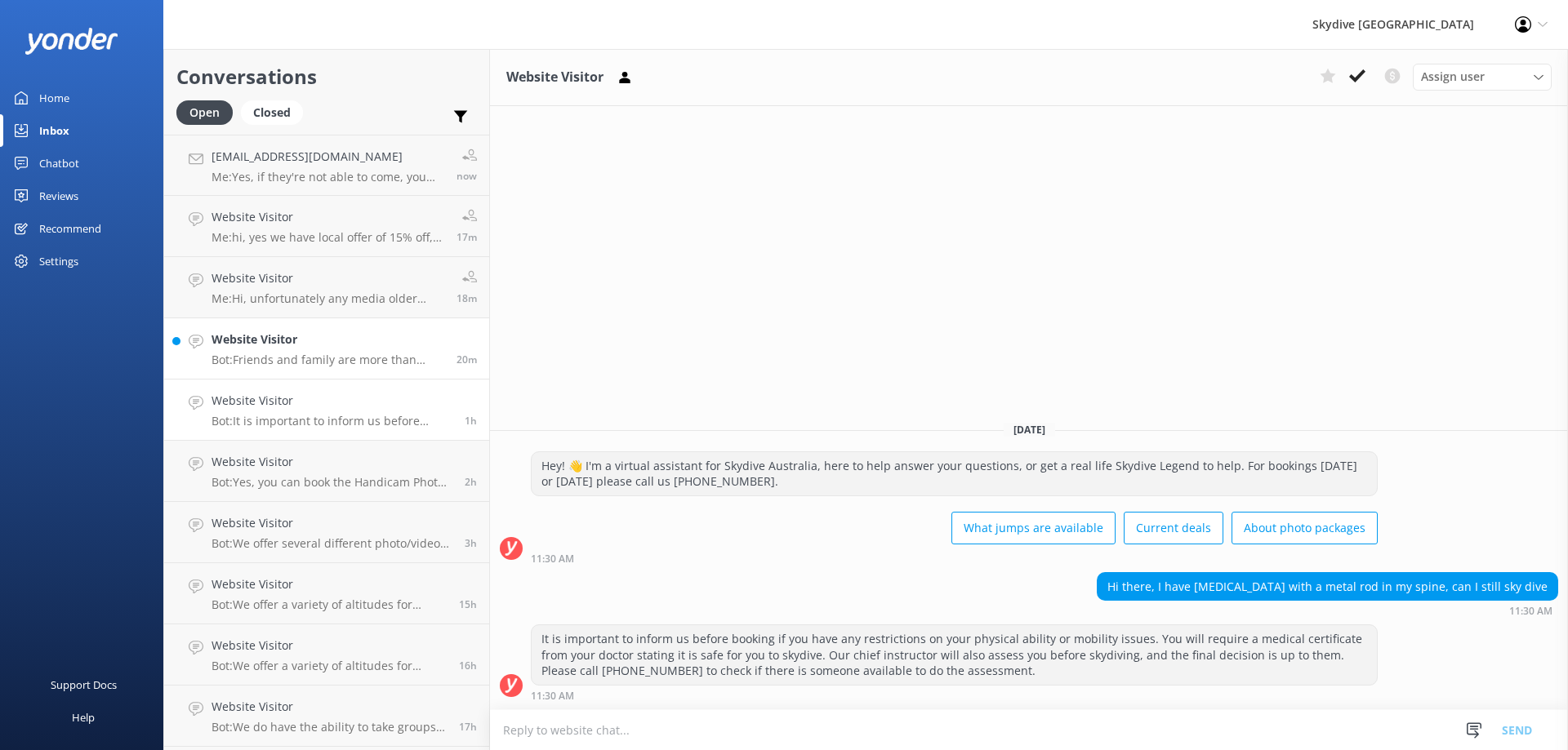
click at [332, 354] on p "Bot: Friends and family are more than welcome to come along and watch. Please c…" at bounding box center [328, 360] width 233 height 15
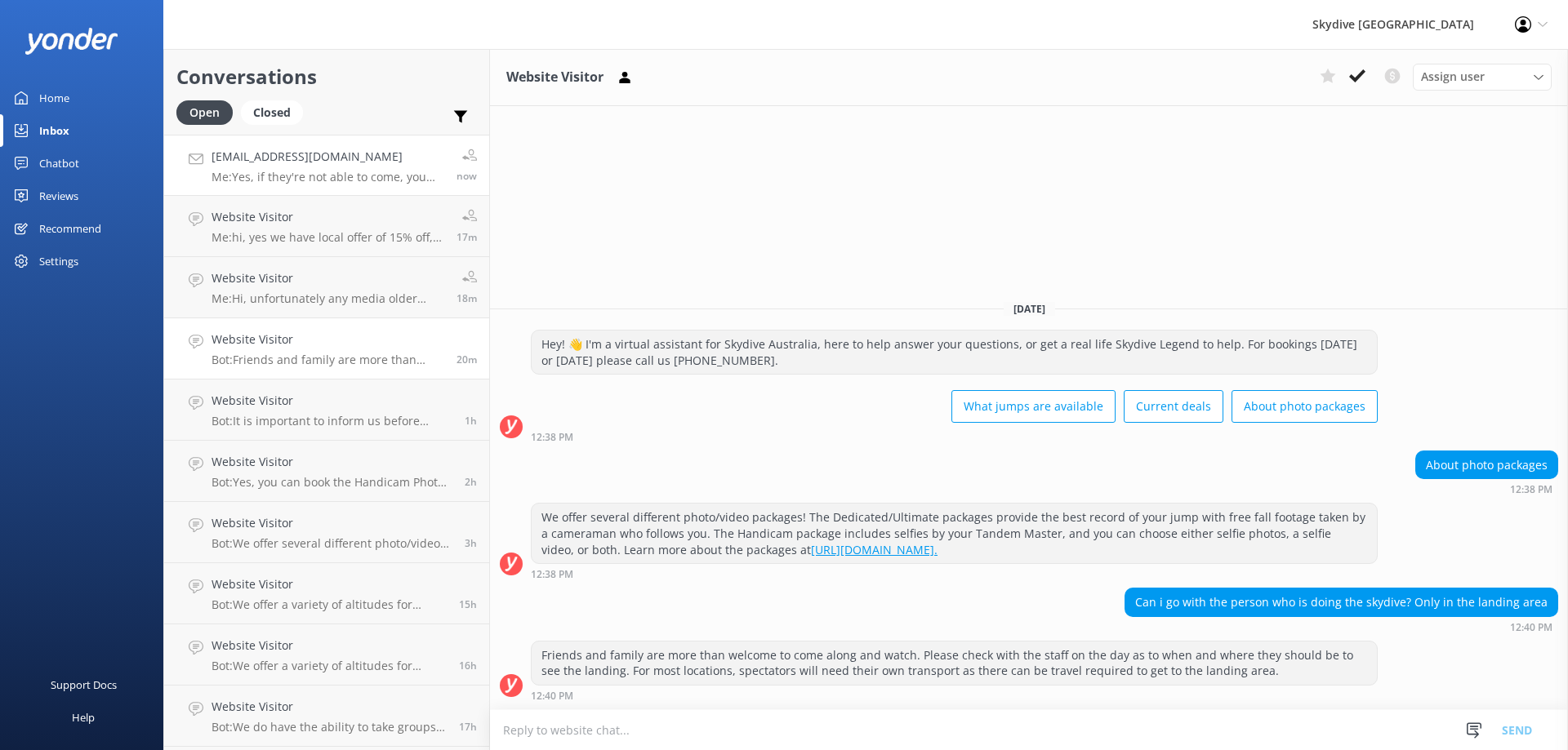
click at [273, 186] on link "[EMAIL_ADDRESS][DOMAIN_NAME] Me: Yes, if they're not able to come, you can prin…" at bounding box center [326, 165] width 325 height 61
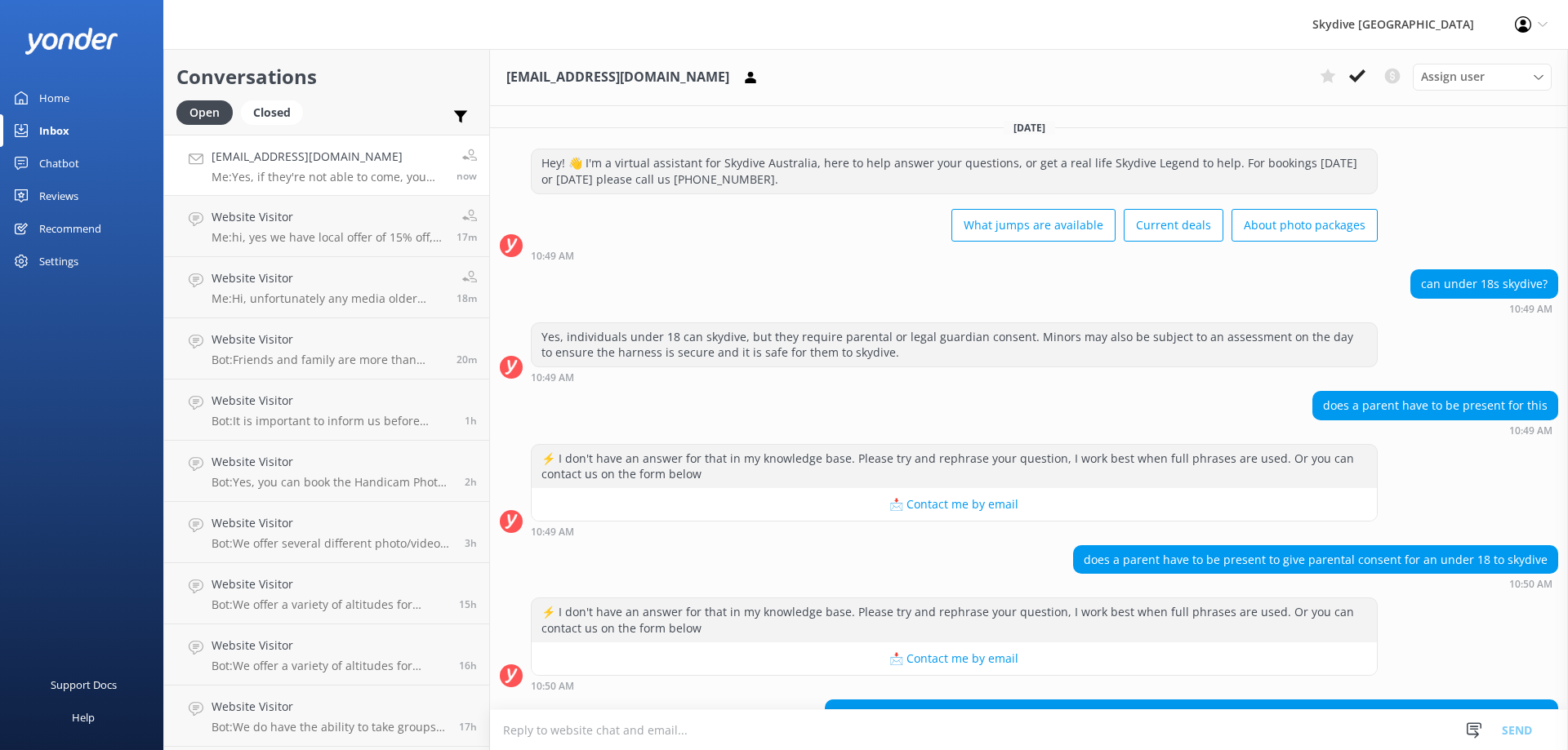
scroll to position [297, 0]
